Goal: Use online tool/utility: Utilize a website feature to perform a specific function

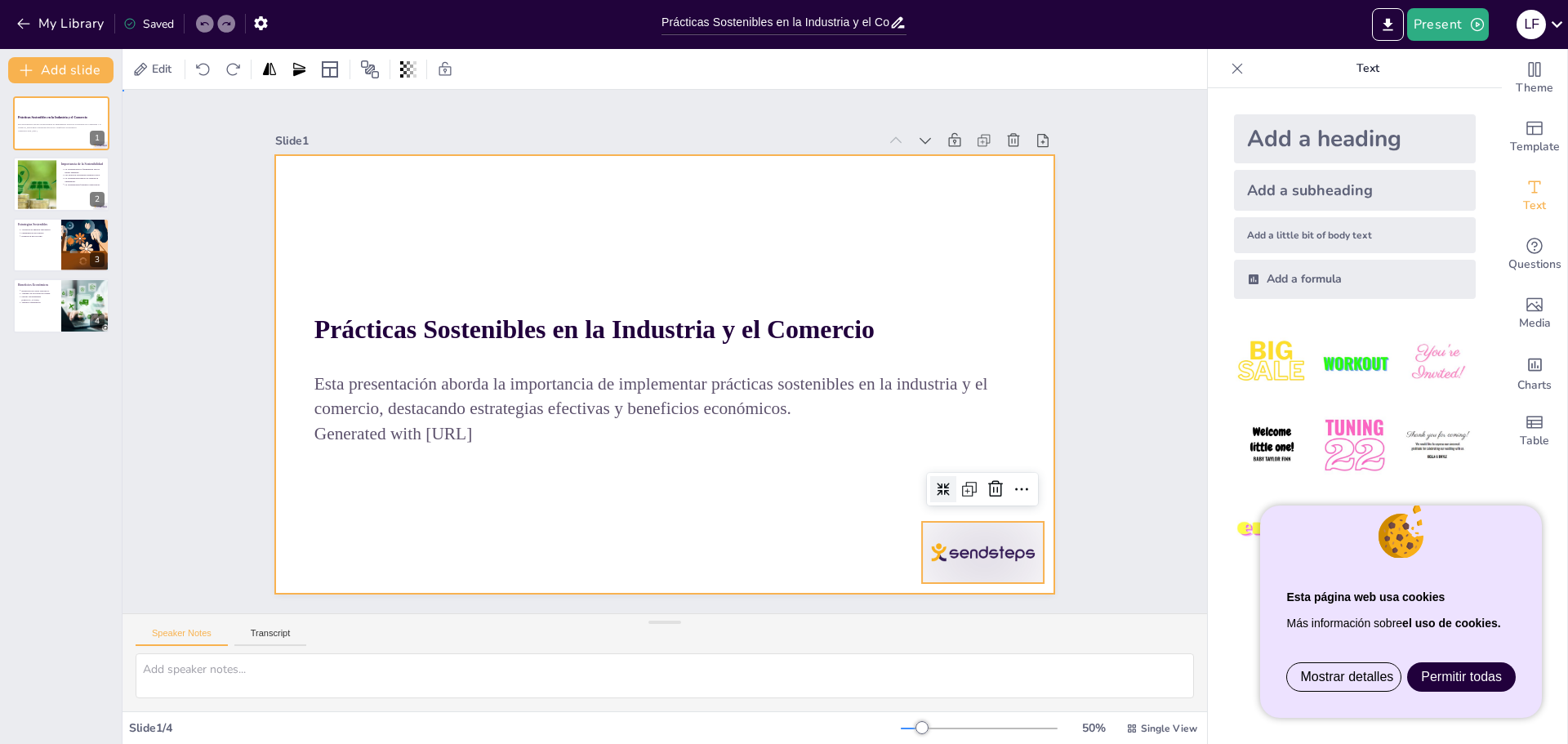
click at [862, 458] on div at bounding box center [664, 374] width 780 height 439
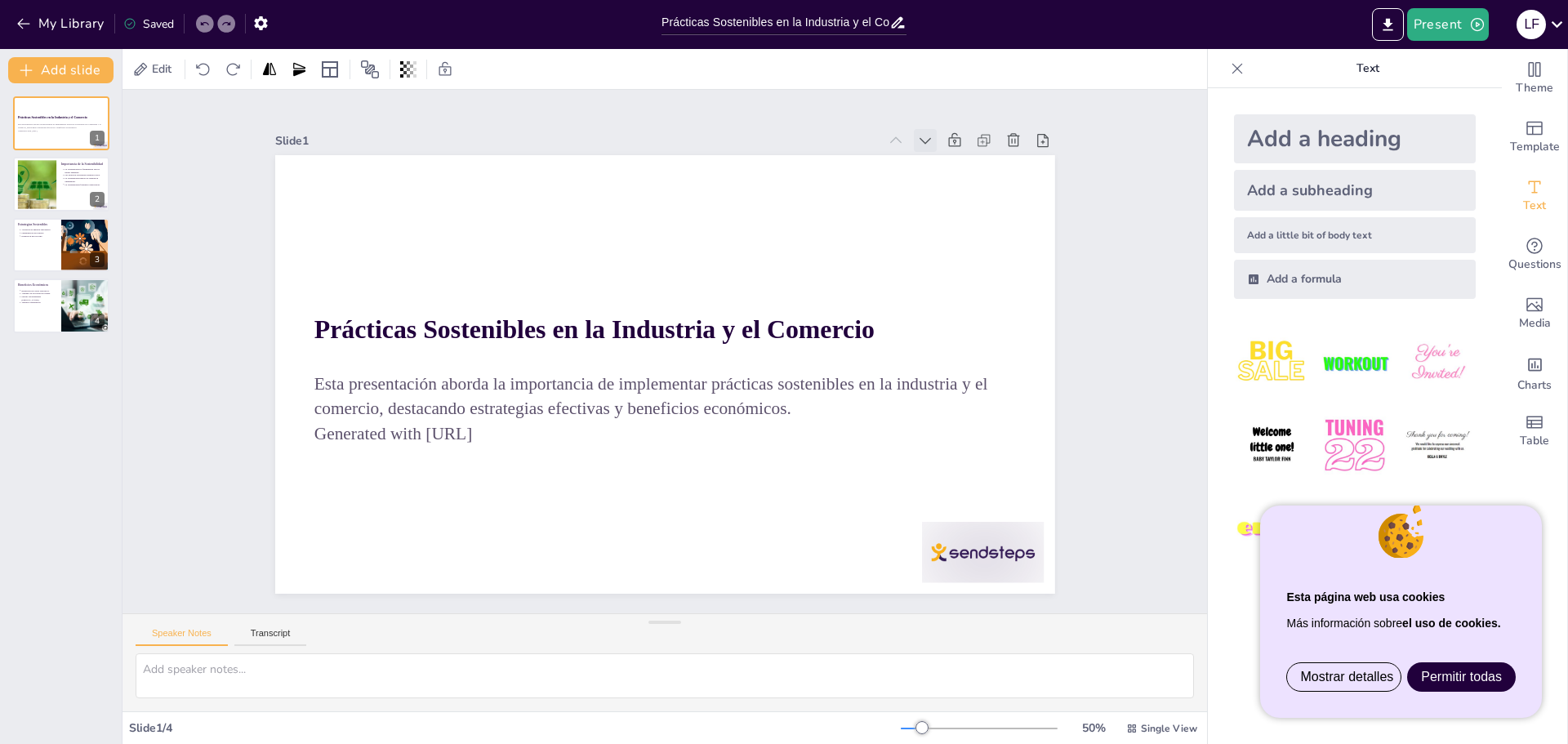
click at [917, 139] on icon at bounding box center [924, 141] width 16 height 16
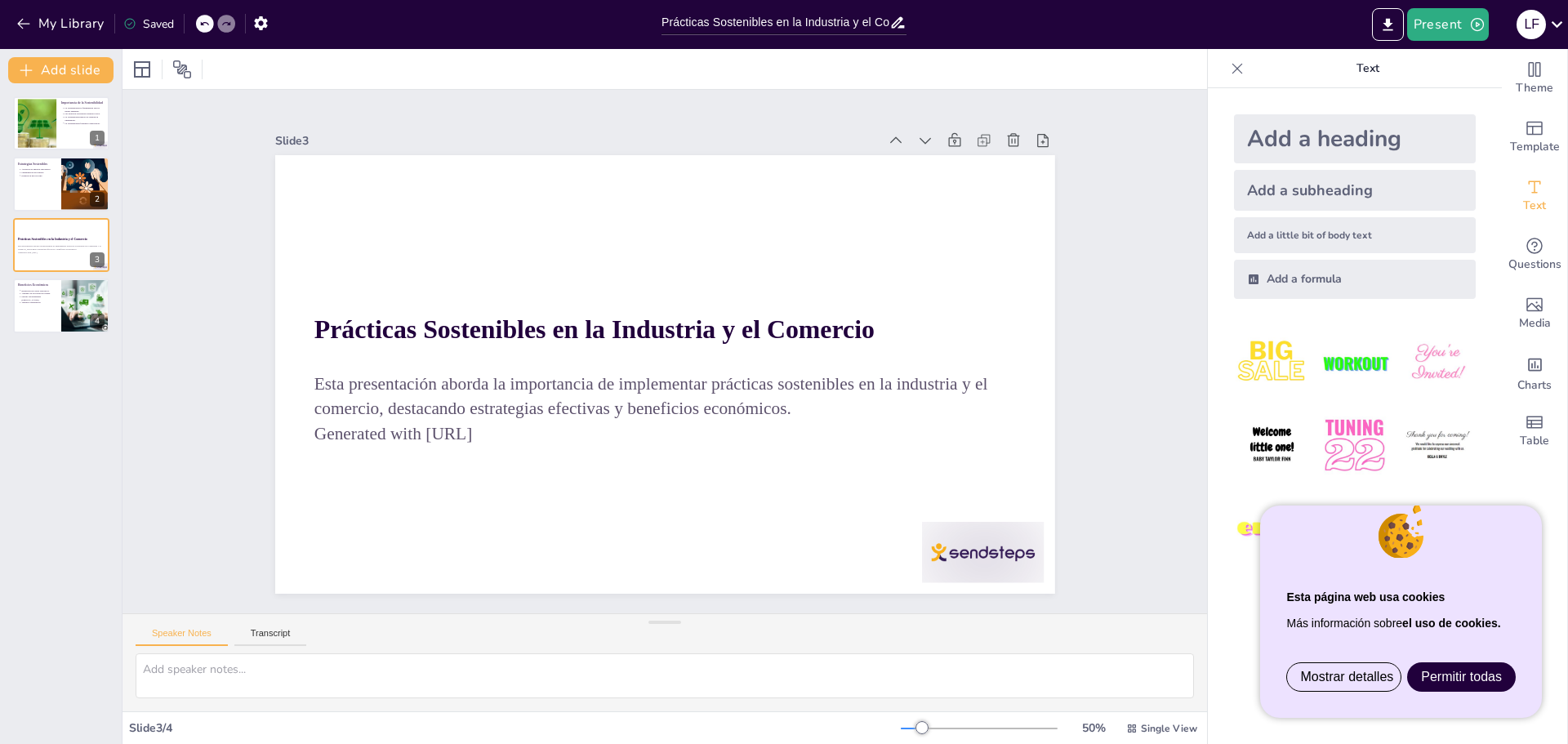
click at [917, 139] on icon at bounding box center [924, 141] width 16 height 16
click at [68, 145] on div at bounding box center [61, 123] width 98 height 55
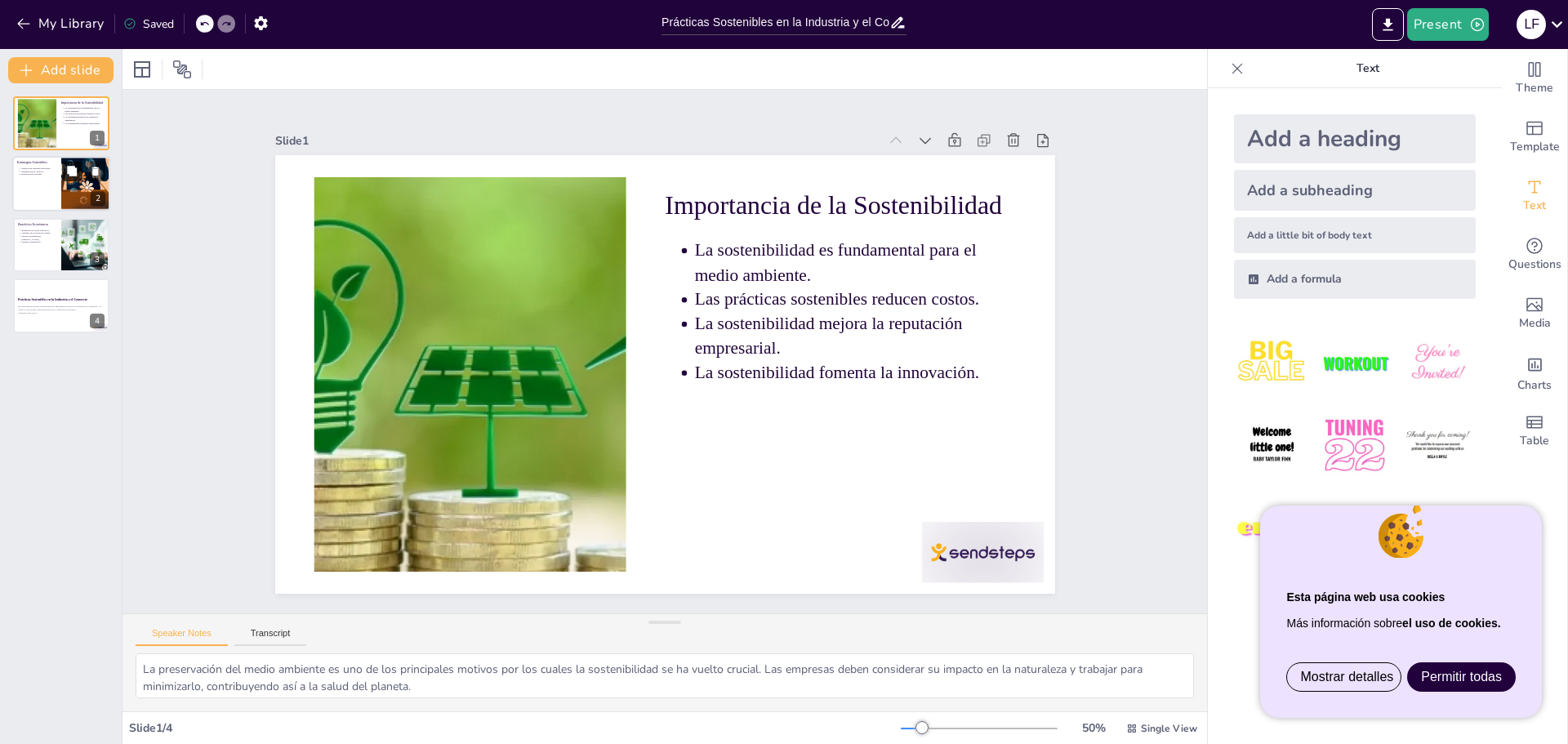
click at [63, 167] on button at bounding box center [72, 172] width 20 height 20
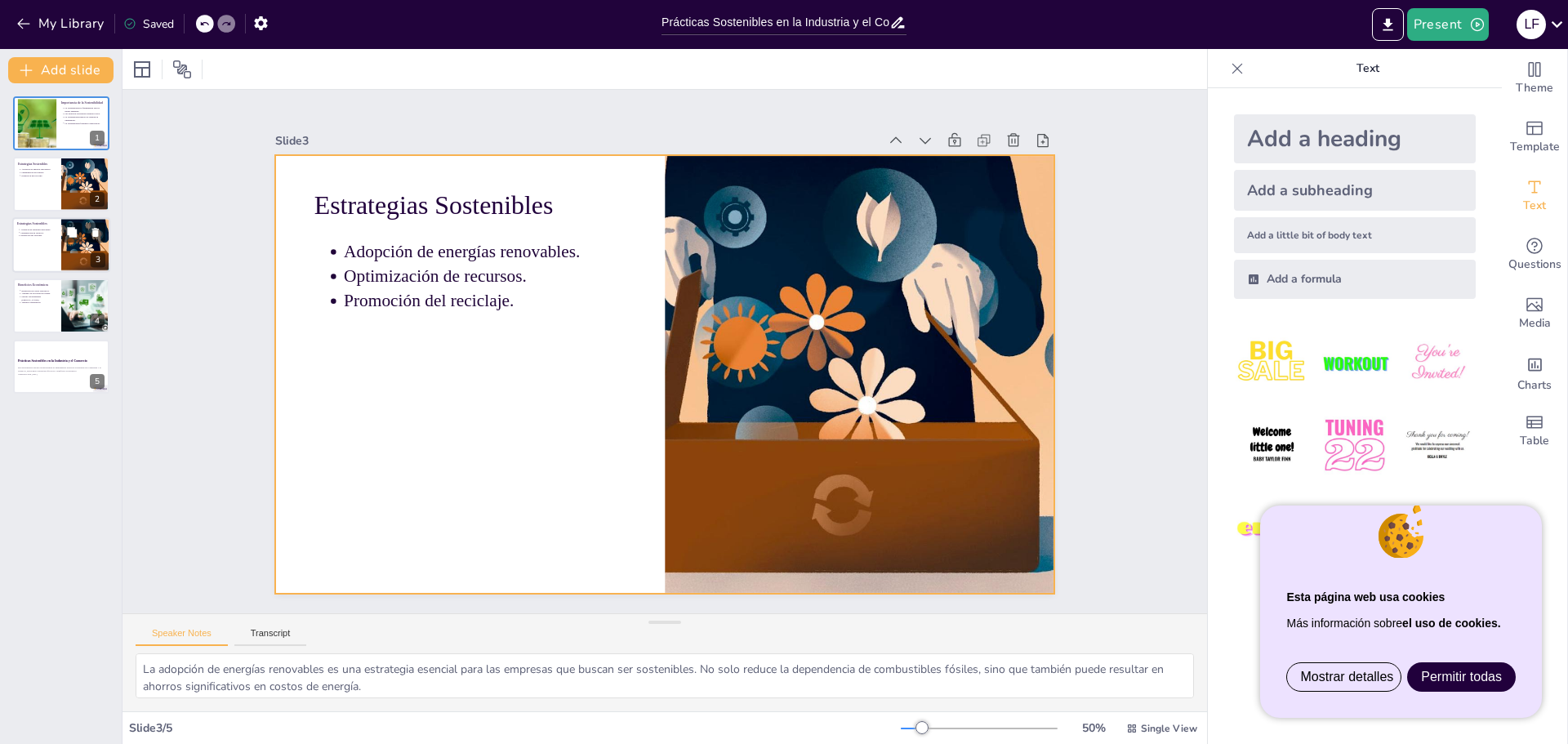
click at [43, 259] on div at bounding box center [61, 245] width 98 height 55
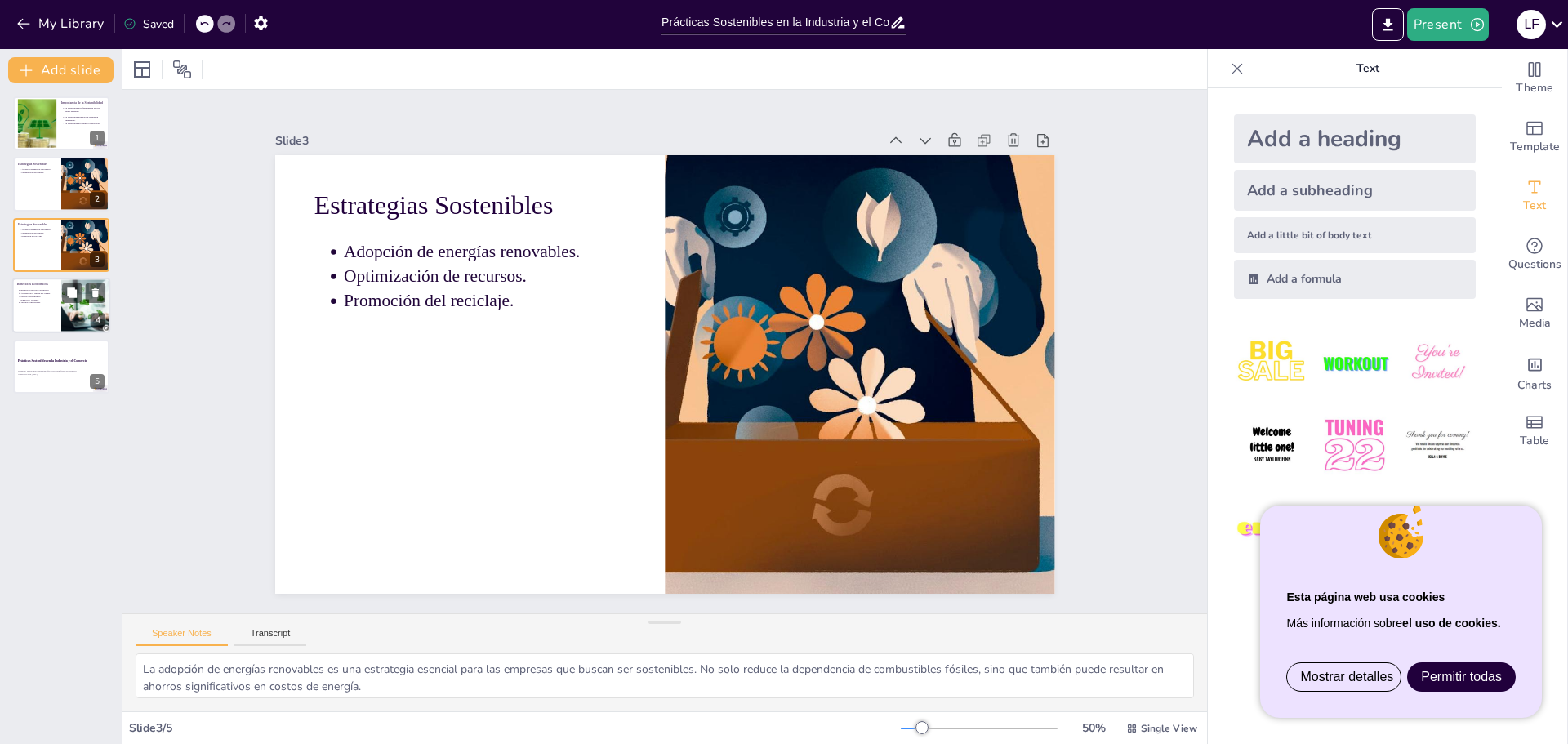
click at [45, 320] on div at bounding box center [61, 305] width 98 height 55
type textarea "La reducción de costos operativos es uno de los principales beneficios de imple…"
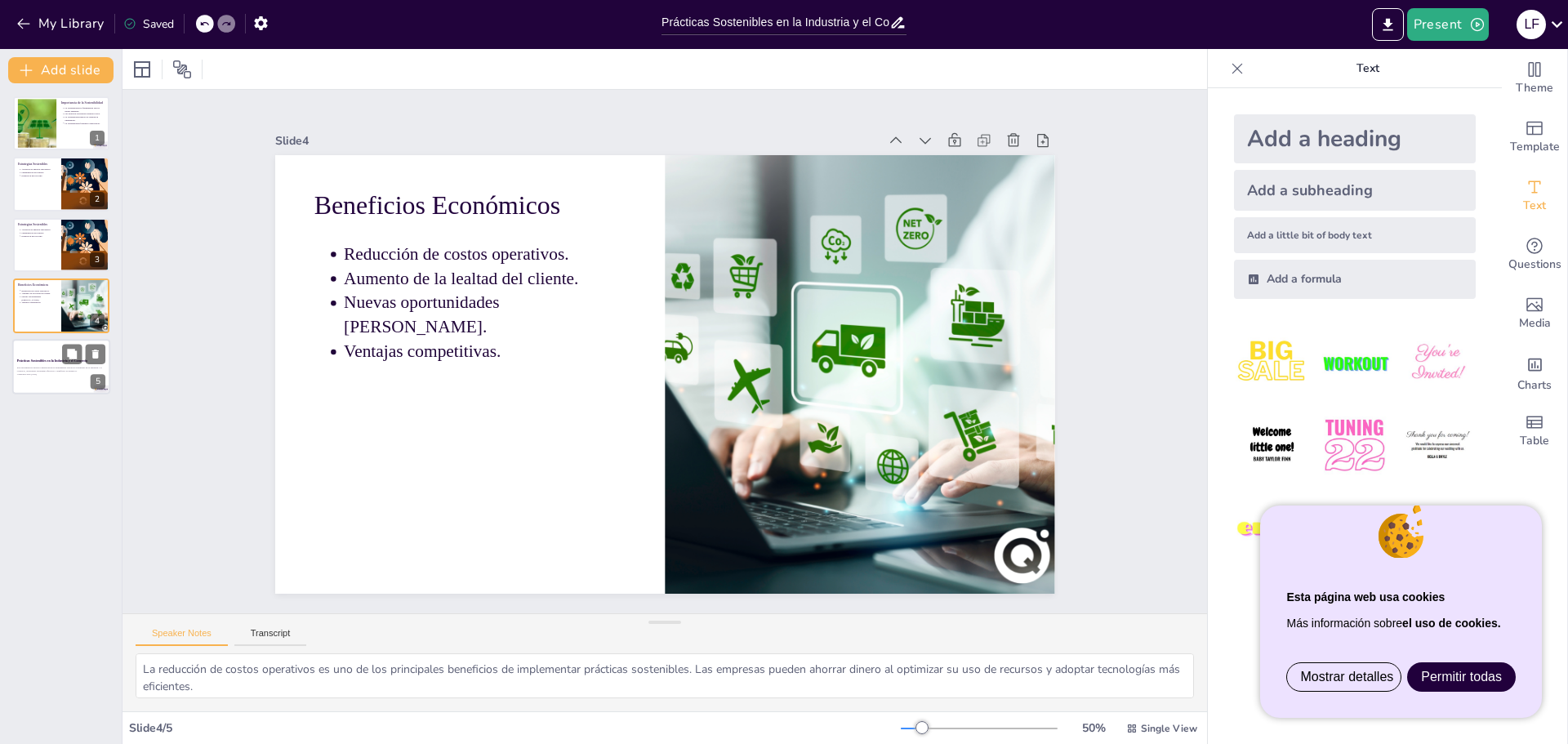
click at [70, 378] on div at bounding box center [61, 366] width 98 height 55
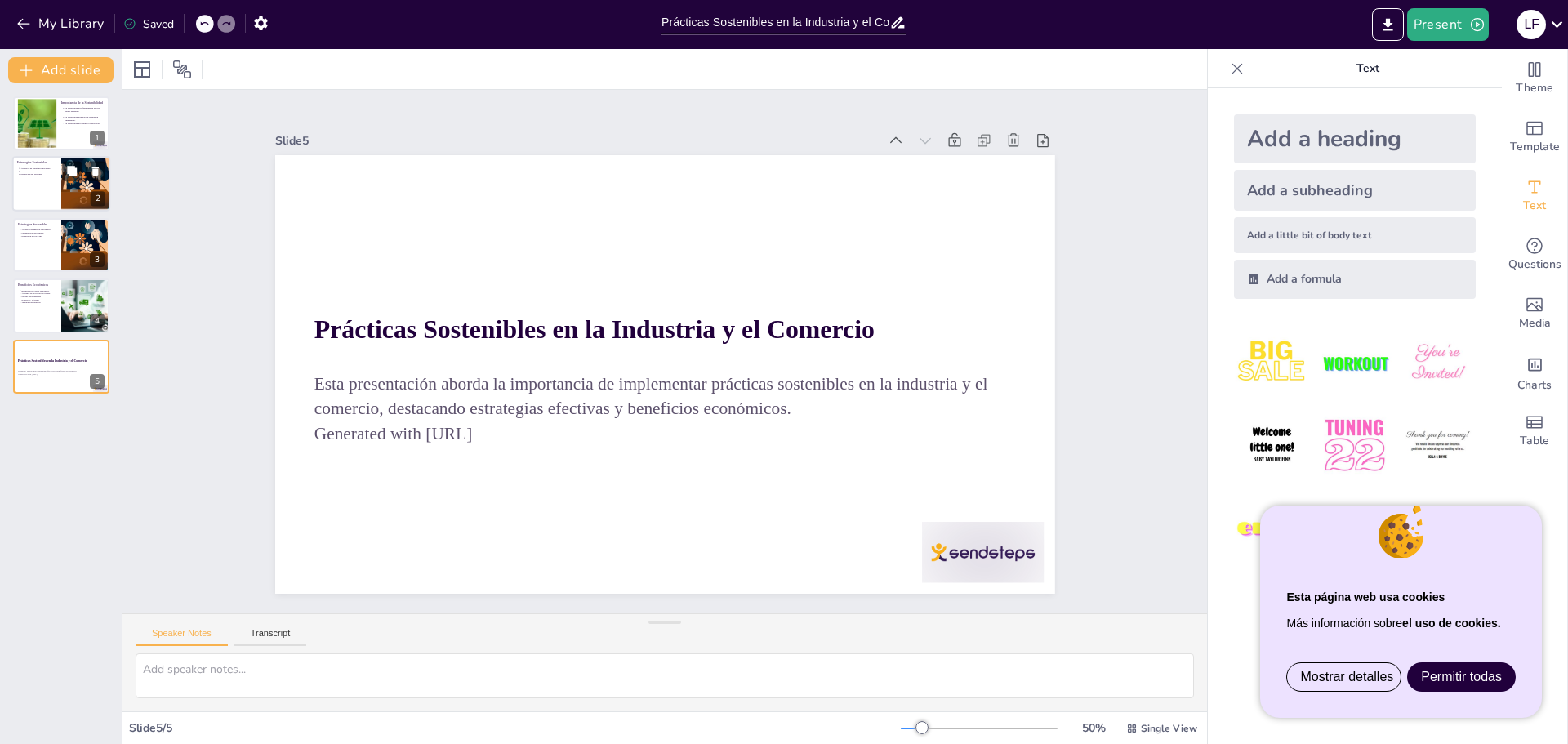
drag, startPoint x: 83, startPoint y: 190, endPoint x: 83, endPoint y: 205, distance: 15.0
click at [83, 191] on div at bounding box center [86, 184] width 105 height 55
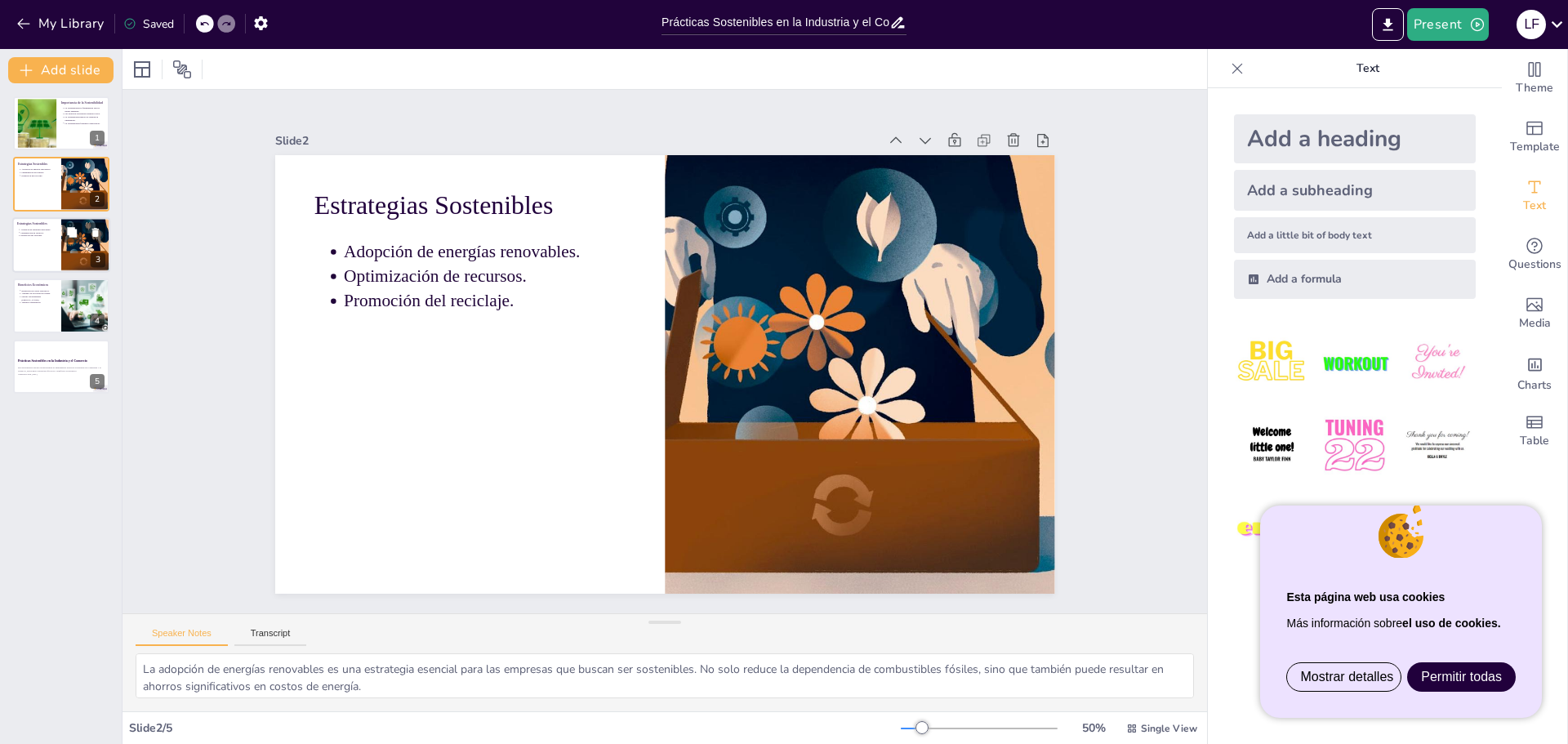
click at [73, 258] on div at bounding box center [86, 245] width 105 height 55
click at [72, 303] on button at bounding box center [72, 293] width 20 height 20
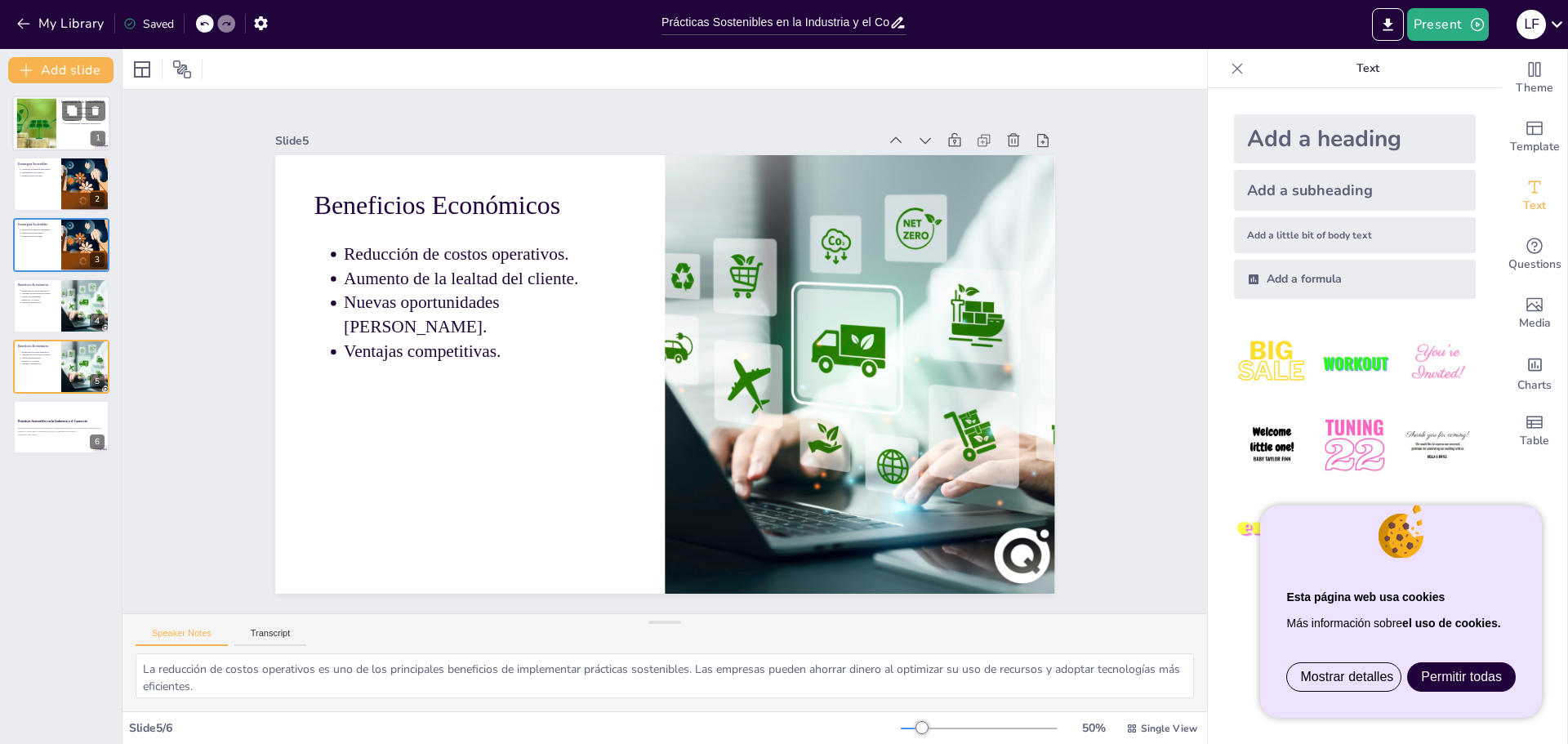
click at [47, 131] on div at bounding box center [36, 124] width 180 height 50
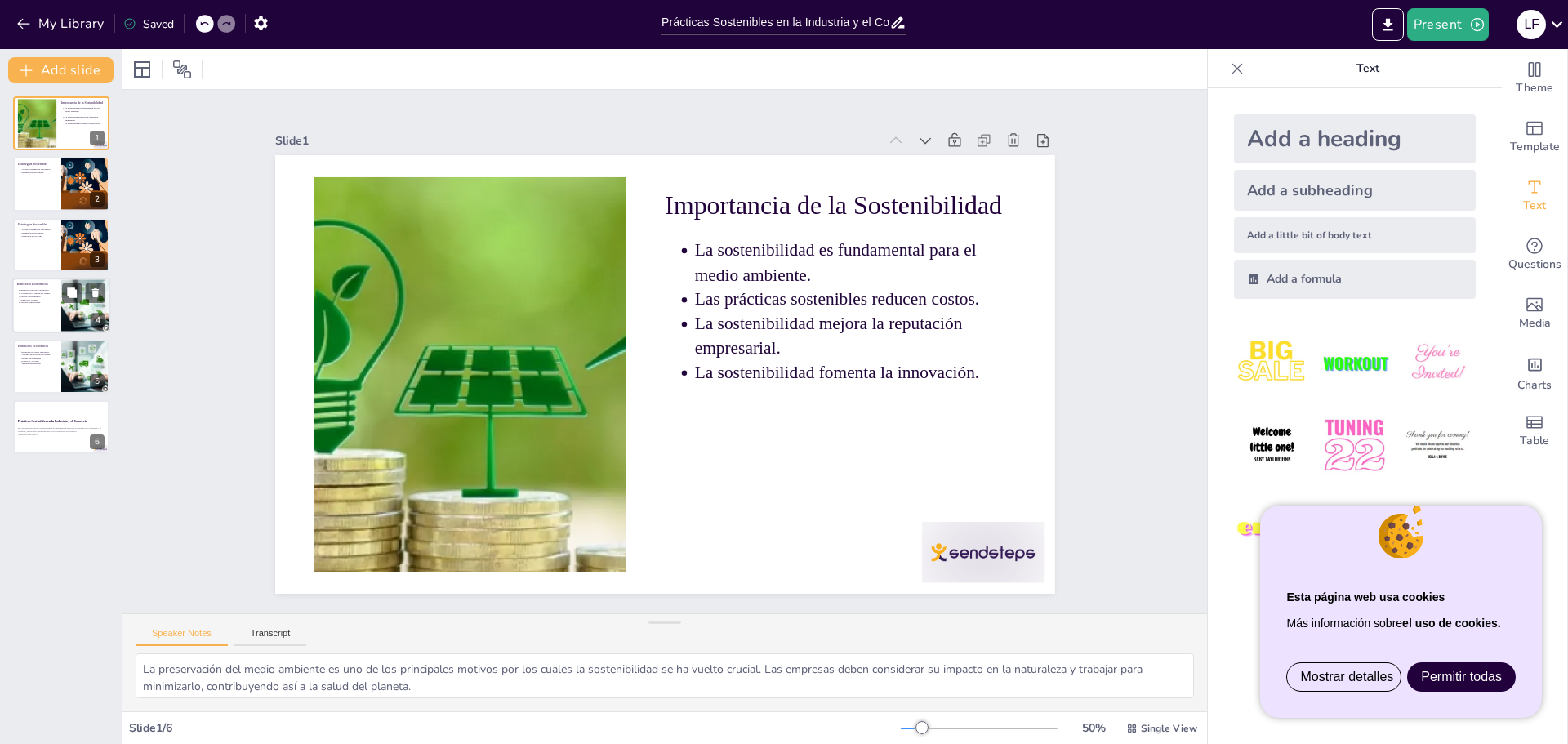
click at [40, 312] on div at bounding box center [61, 305] width 98 height 55
type textarea "La reducción de costos operativos es uno de los principales beneficios de imple…"
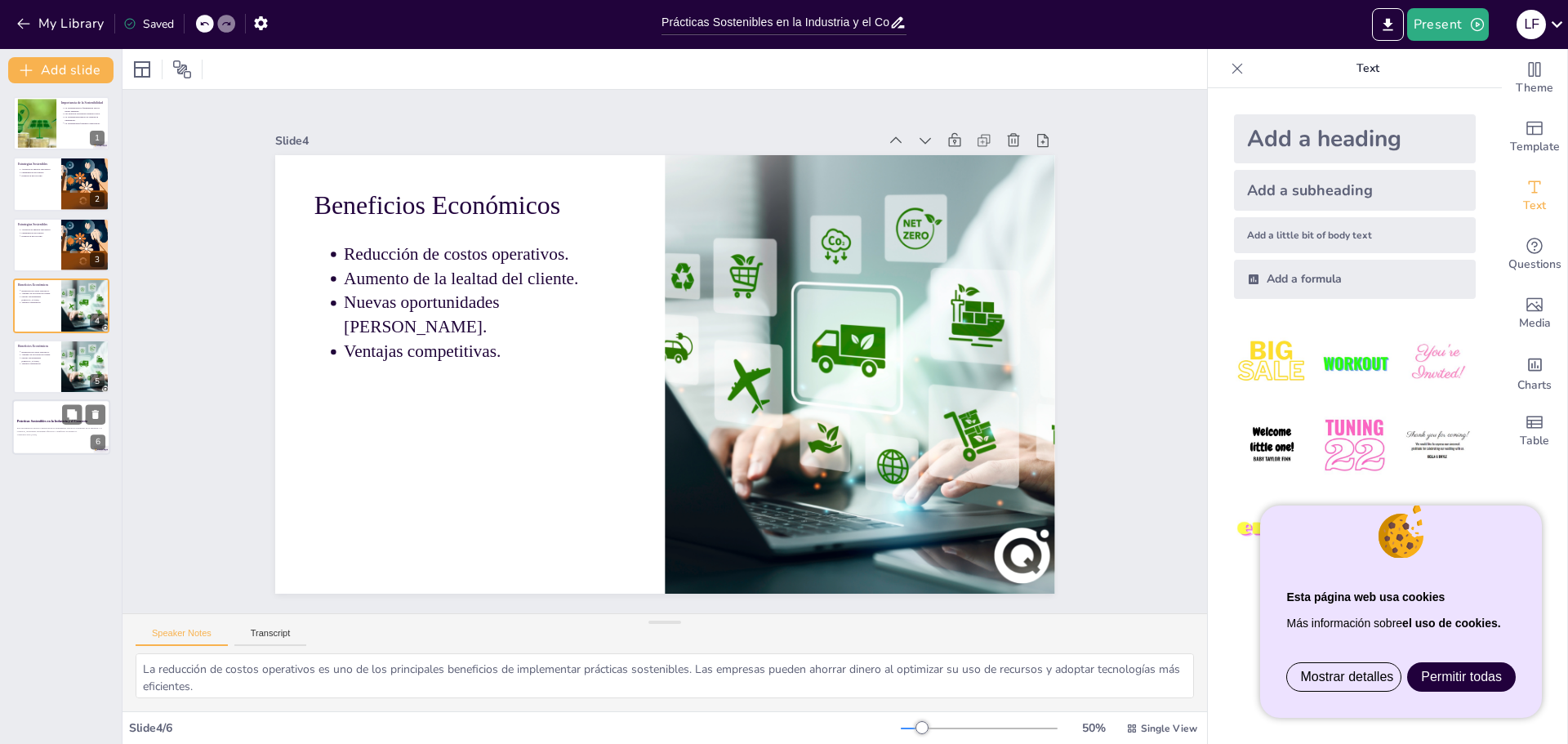
click at [44, 435] on p "Generated with [URL]" at bounding box center [61, 435] width 88 height 3
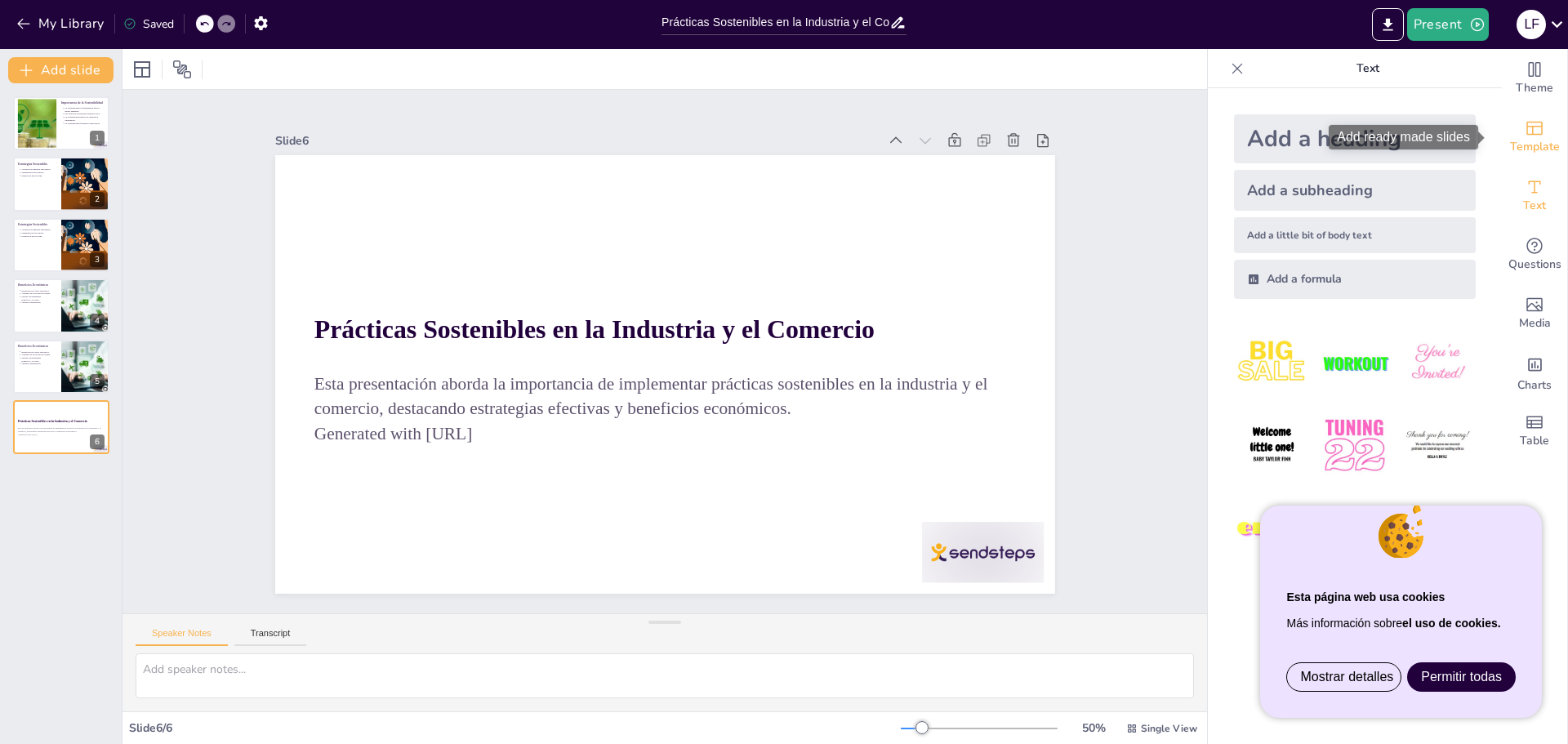
click at [1525, 140] on span "Template" at bounding box center [1534, 147] width 50 height 18
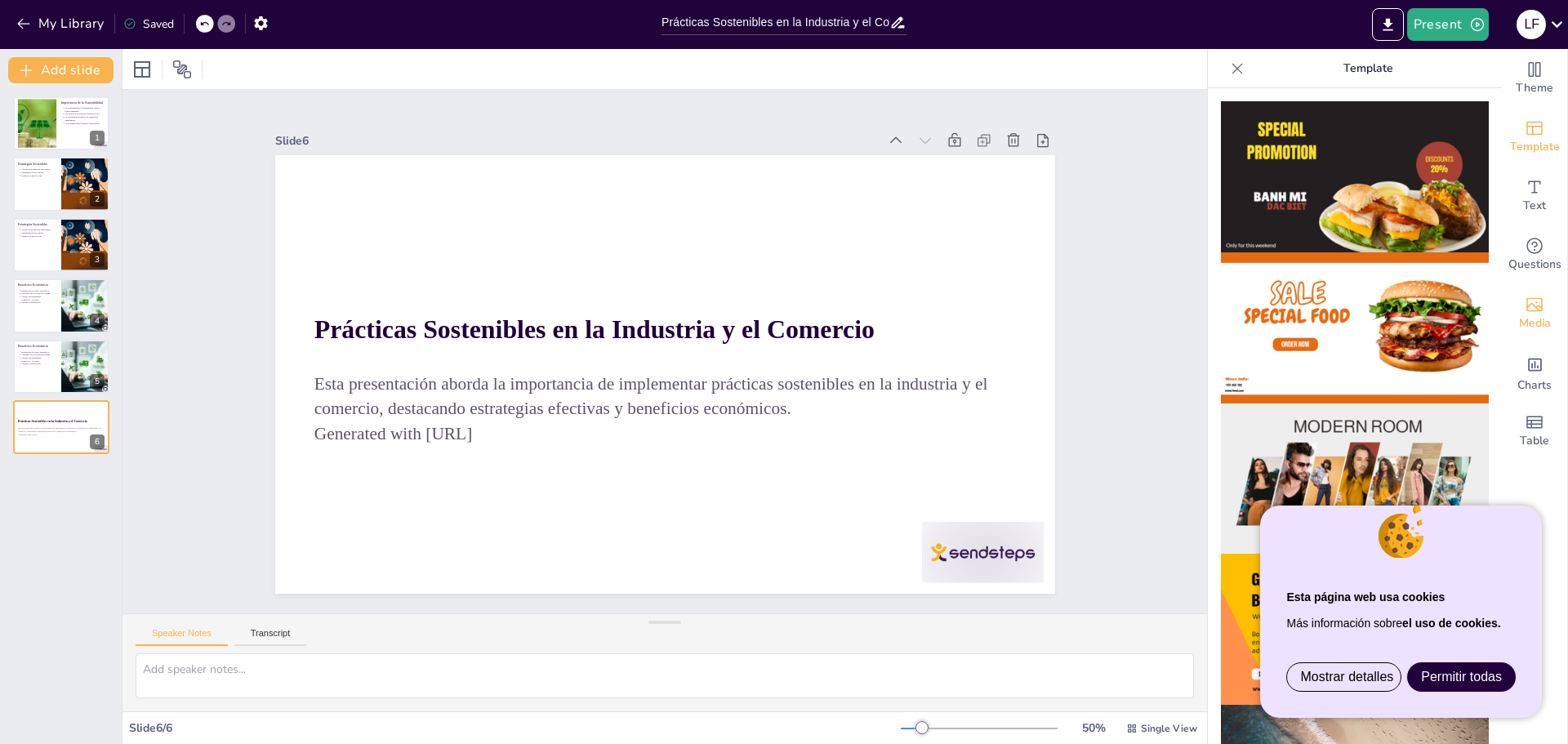
click at [1526, 305] on icon "Add images, graphics, shapes or video" at bounding box center [1534, 305] width 16 height 14
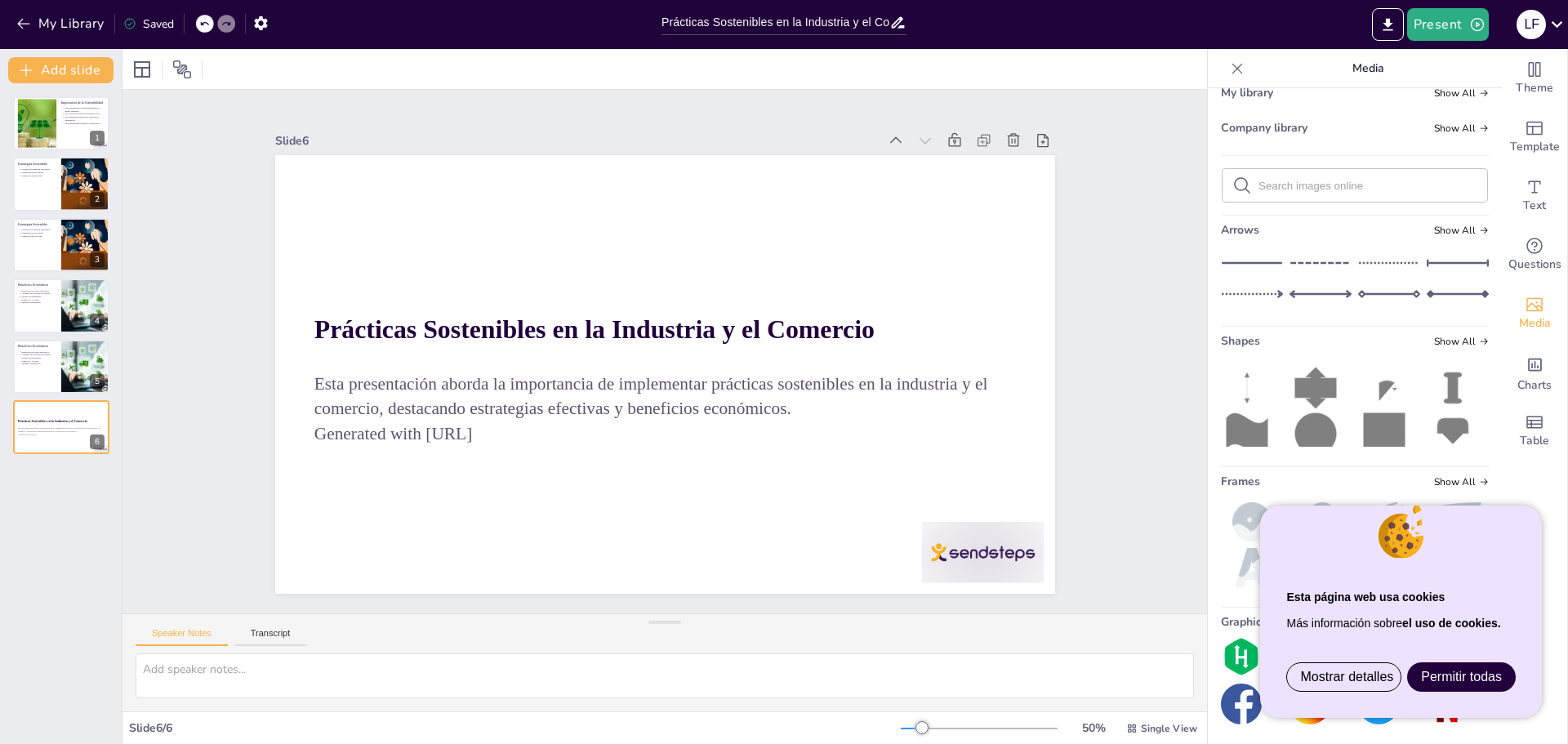
scroll to position [109, 0]
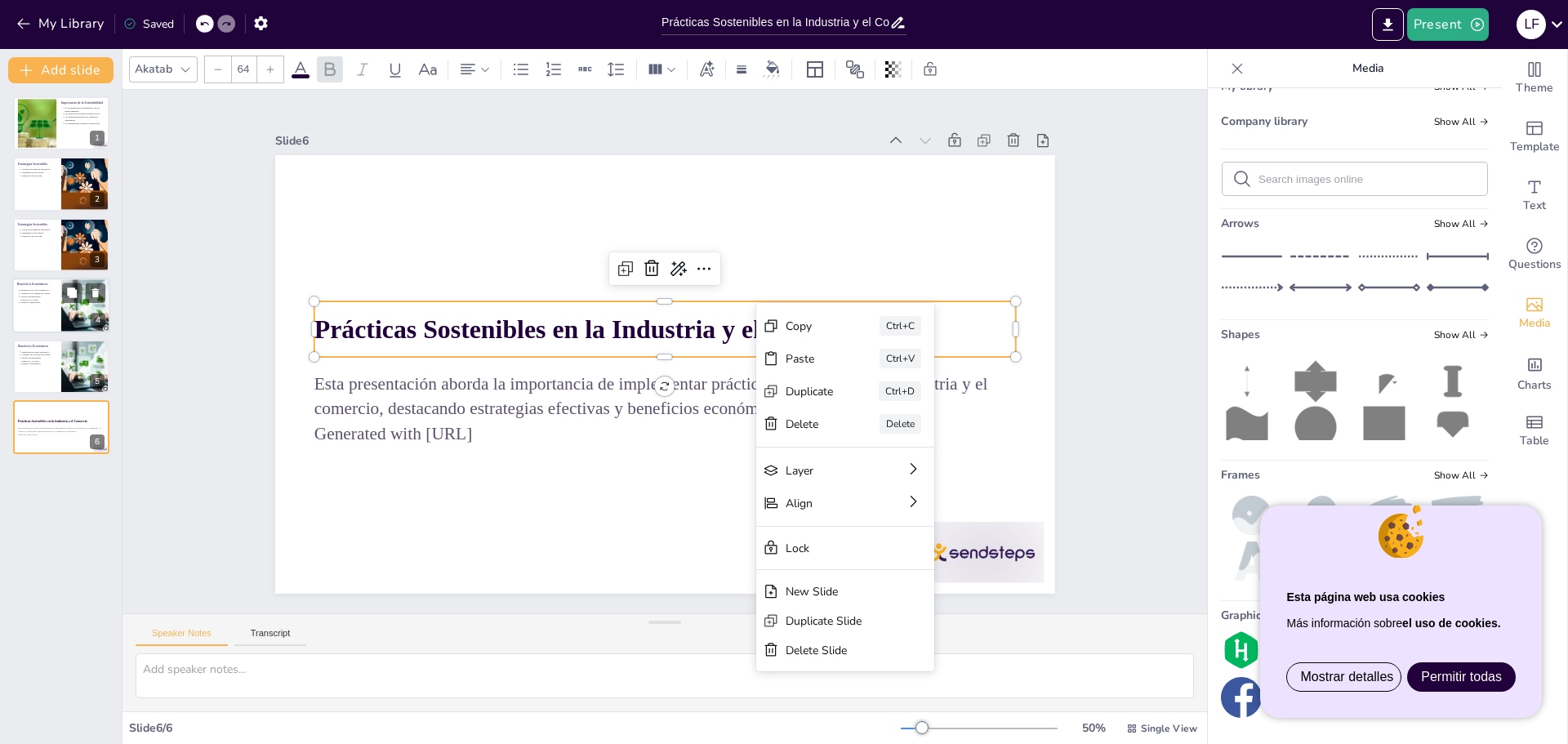
click at [84, 312] on div at bounding box center [86, 305] width 98 height 55
type textarea "La reducción de costos operativos es uno de los principales beneficios de imple…"
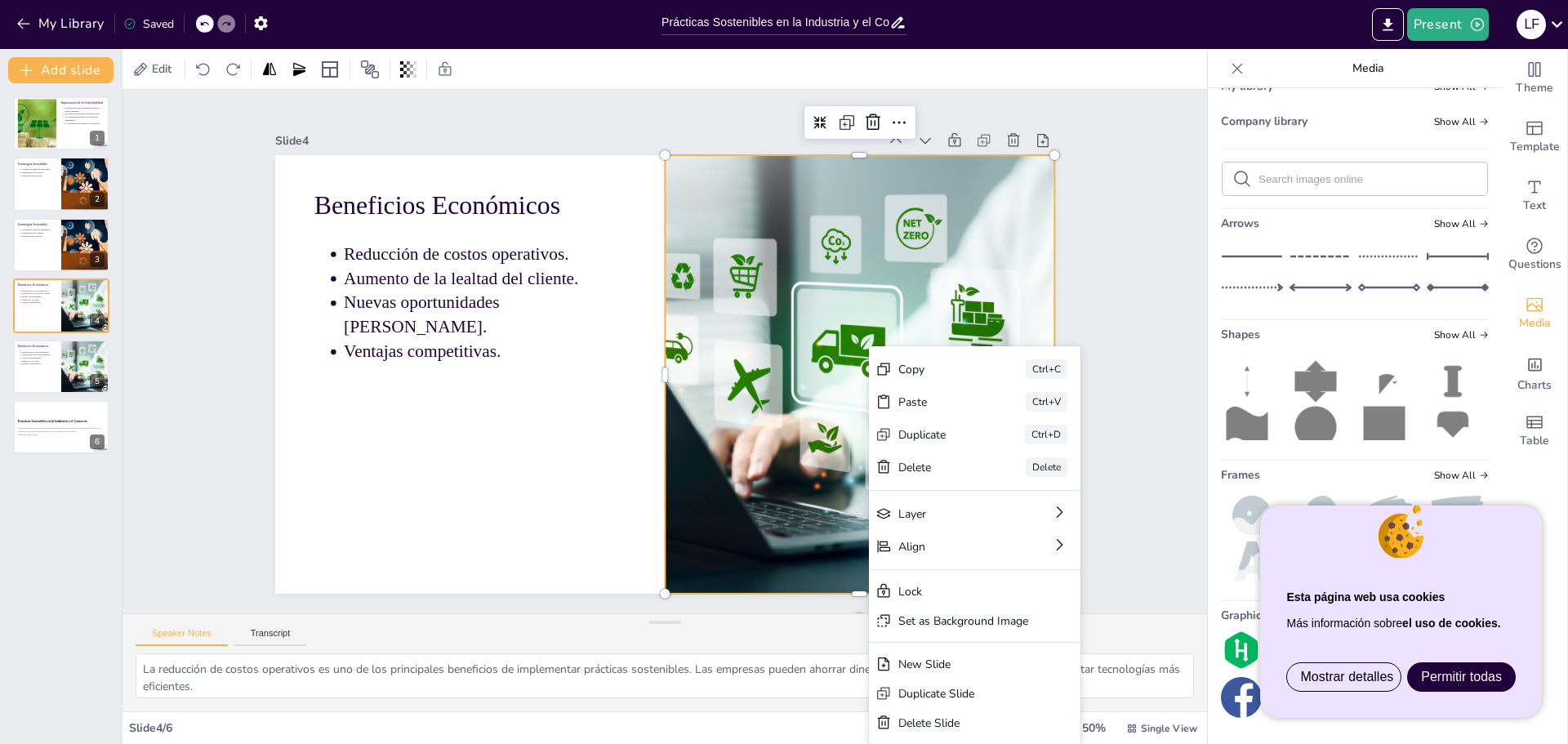
click at [1128, 257] on div "Slide 1 Importancia de la Sostenibilidad La sostenibilidad es fundamental para …" at bounding box center [664, 352] width 1085 height 524
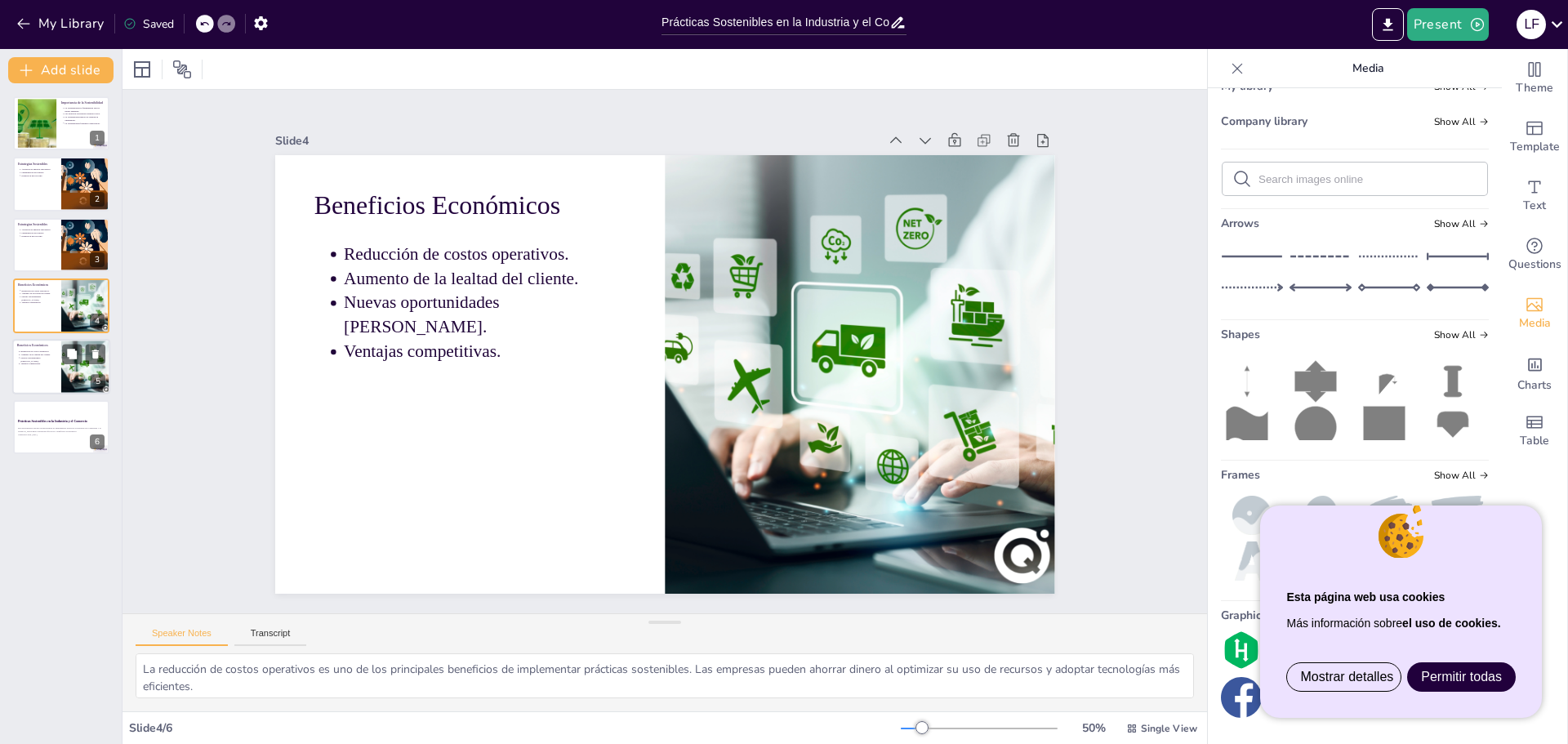
click at [90, 371] on div at bounding box center [86, 366] width 98 height 55
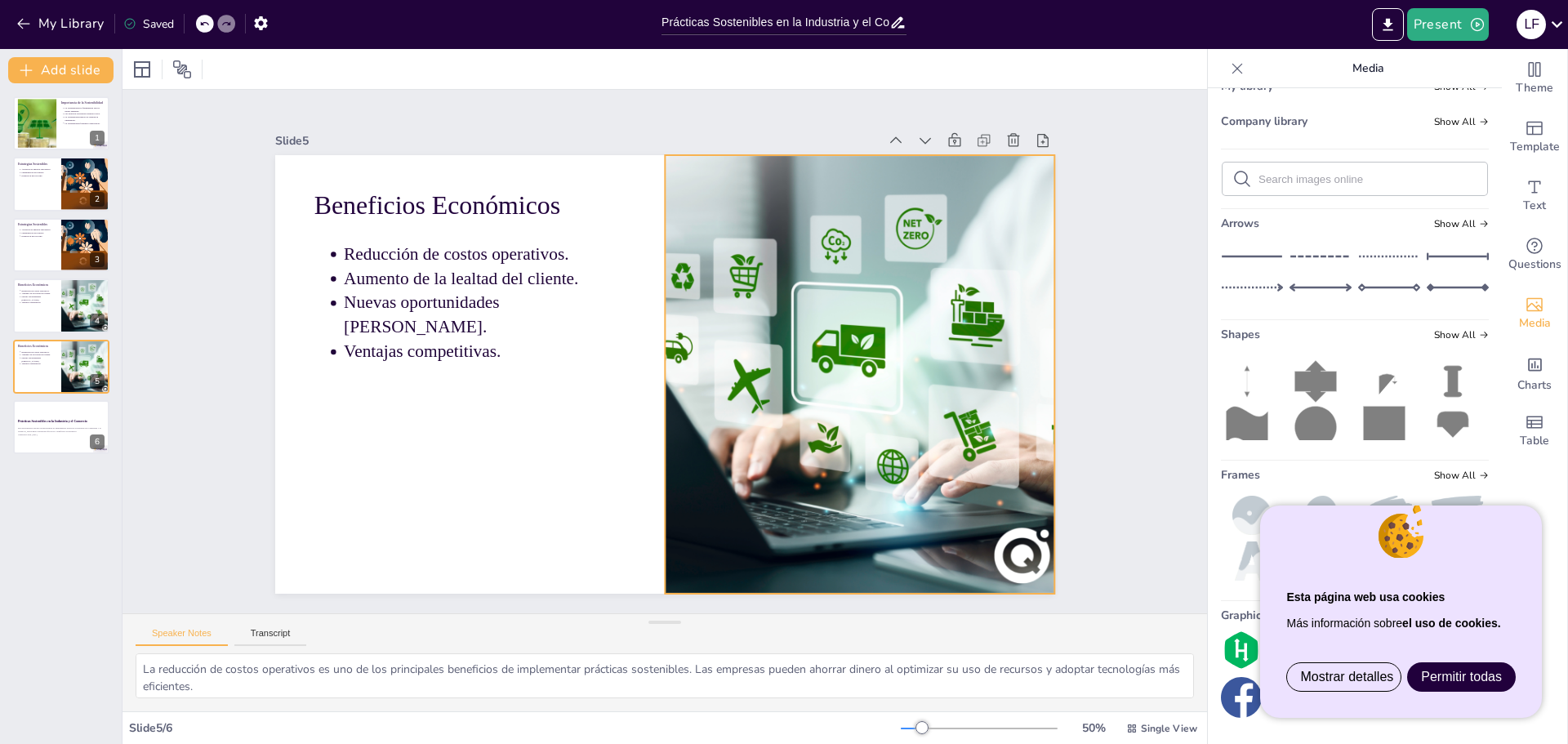
click at [1004, 541] on div at bounding box center [859, 374] width 780 height 439
click at [1030, 530] on div at bounding box center [859, 374] width 780 height 439
click at [68, 318] on div at bounding box center [86, 305] width 98 height 55
click at [1019, 555] on div at bounding box center [859, 374] width 780 height 439
click at [927, 441] on div at bounding box center [859, 374] width 780 height 439
